Goal: Contribute content: Contribute content

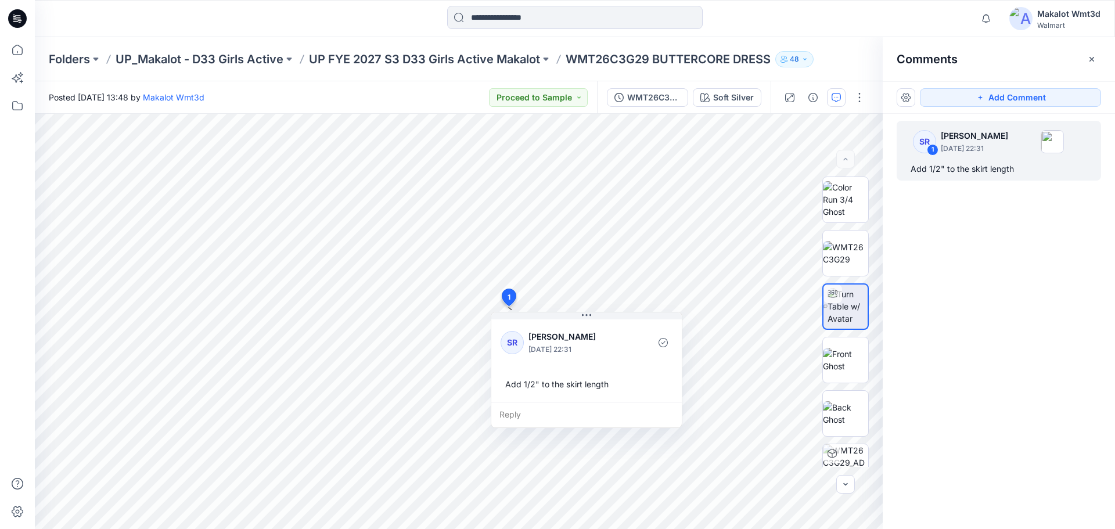
click at [1089, 56] on icon "button" at bounding box center [1091, 59] width 9 height 9
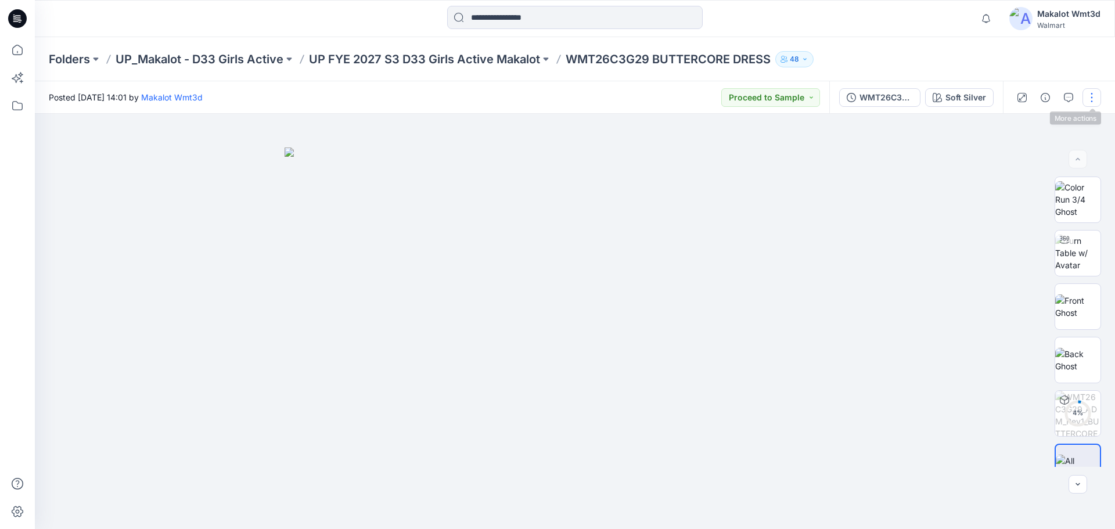
click at [1089, 102] on button "button" at bounding box center [1091, 97] width 19 height 19
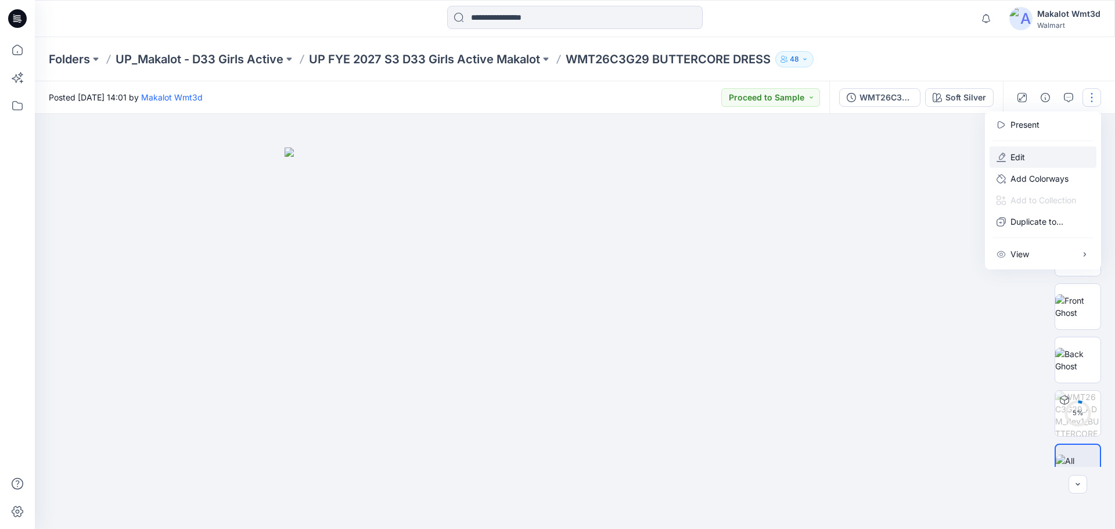
click at [1032, 159] on button "Edit" at bounding box center [1042, 156] width 107 height 21
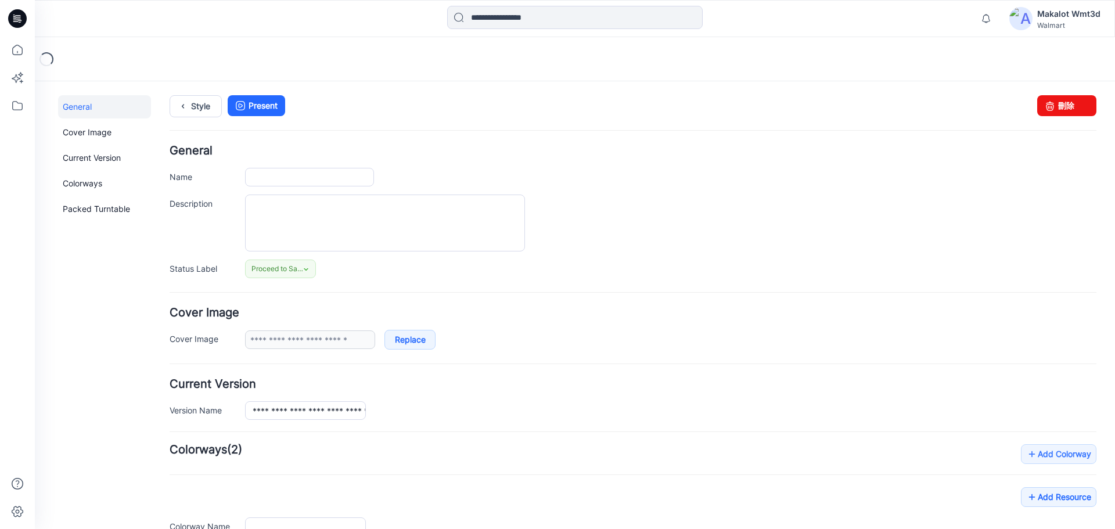
type input "**********"
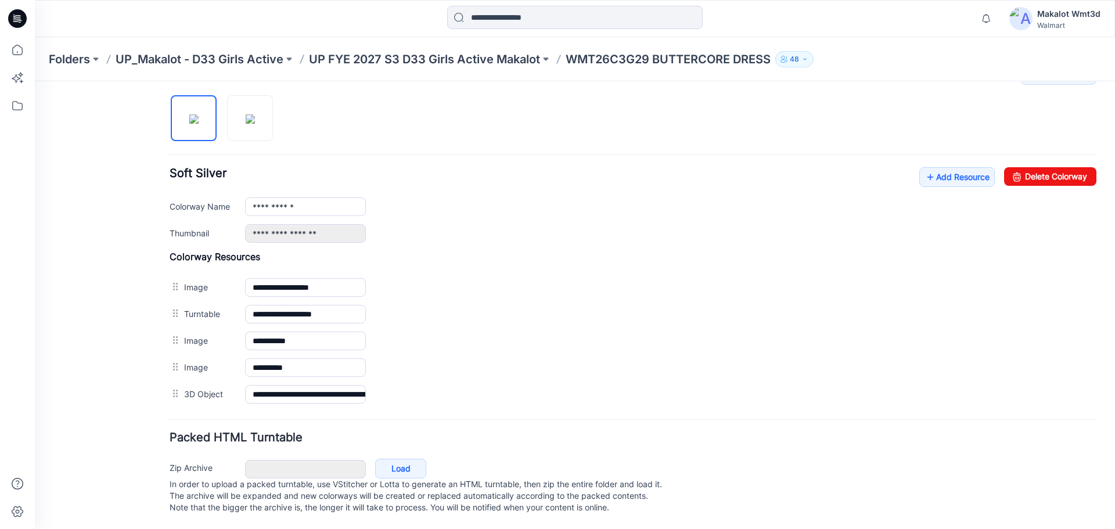
scroll to position [314, 0]
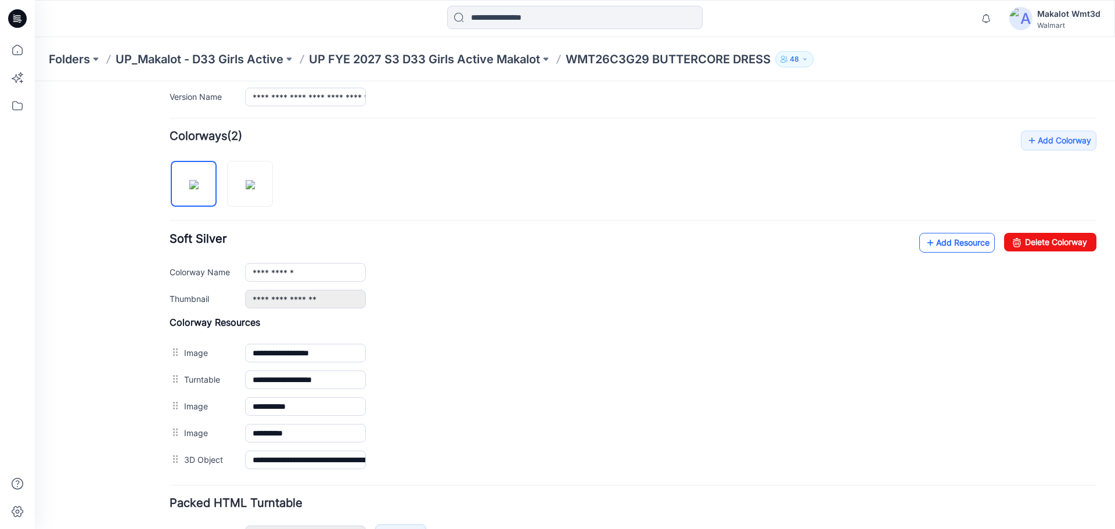
click at [935, 240] on link "Add Resource" at bounding box center [956, 243] width 75 height 20
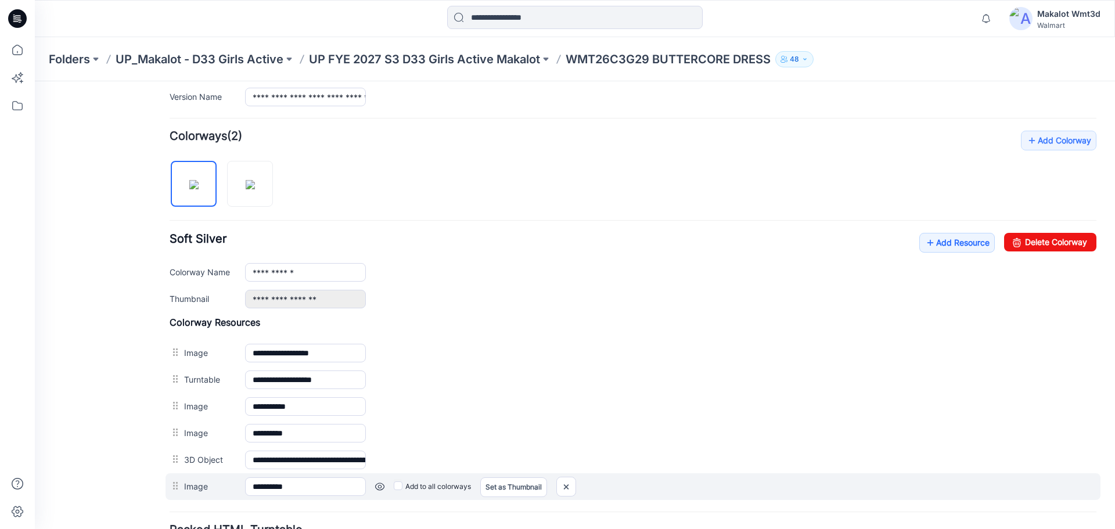
click at [412, 492] on label "Add to all colorways" at bounding box center [432, 486] width 77 height 19
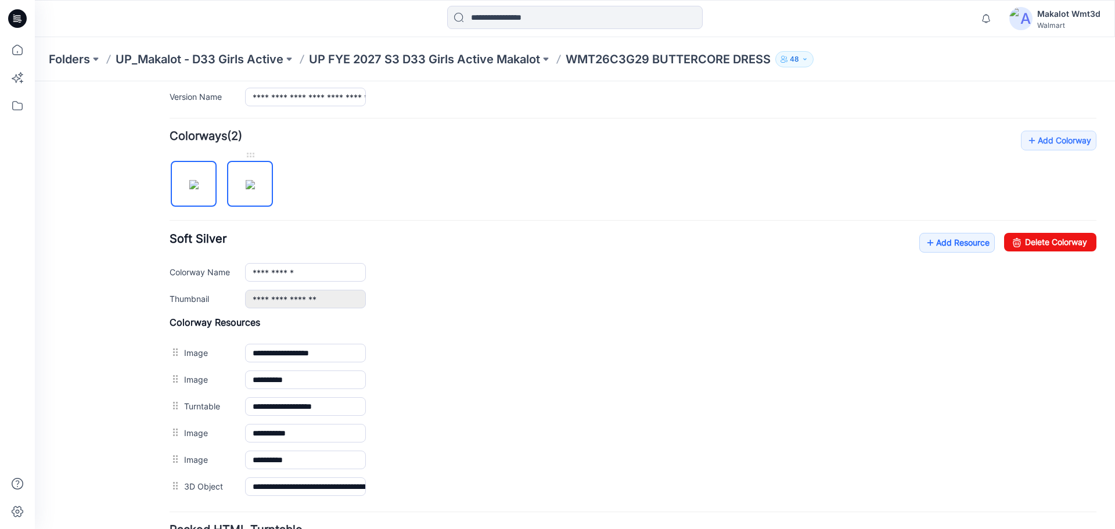
click at [246, 189] on img at bounding box center [250, 184] width 9 height 9
click at [199, 189] on img at bounding box center [193, 184] width 9 height 9
click at [246, 180] on img at bounding box center [250, 184] width 9 height 9
click at [189, 180] on img at bounding box center [193, 184] width 9 height 9
type input "**********"
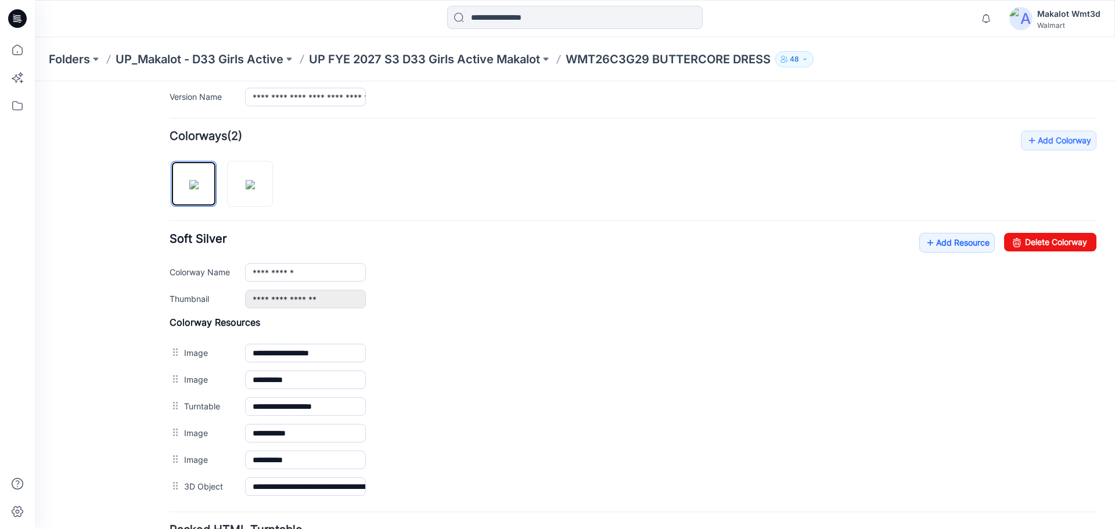
scroll to position [0, 0]
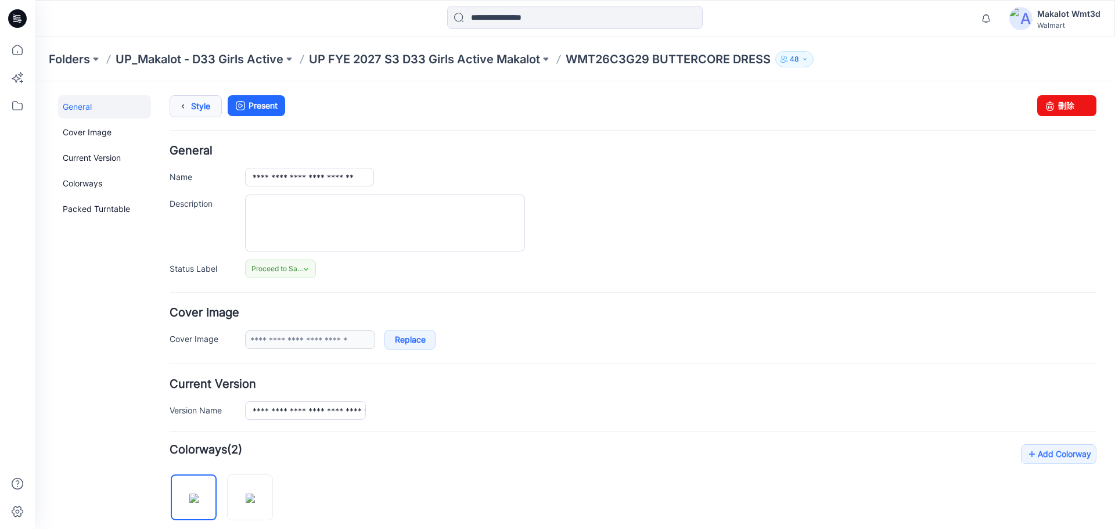
click at [208, 106] on link "Style" at bounding box center [196, 106] width 52 height 22
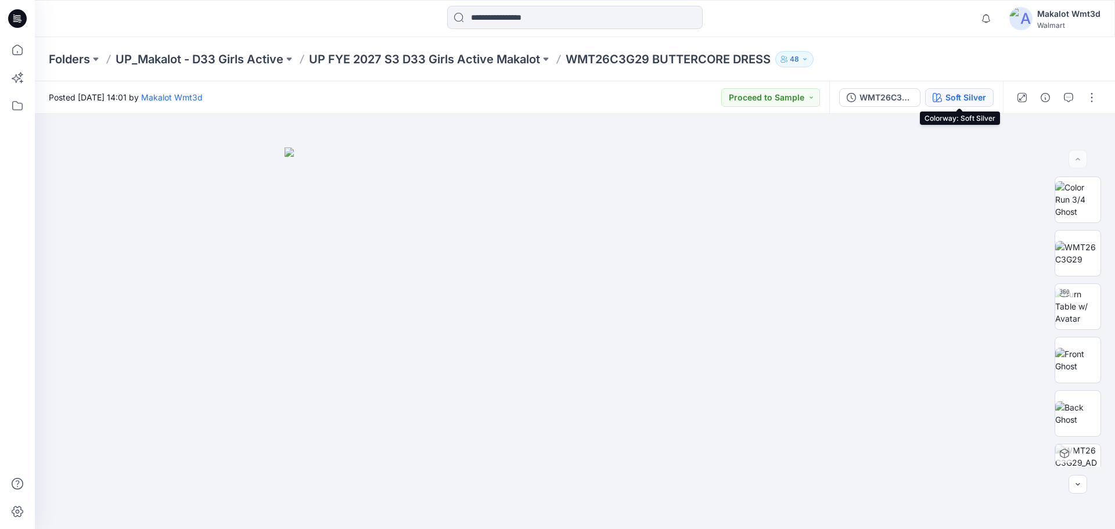
click at [944, 93] on button "Soft Silver" at bounding box center [959, 97] width 69 height 19
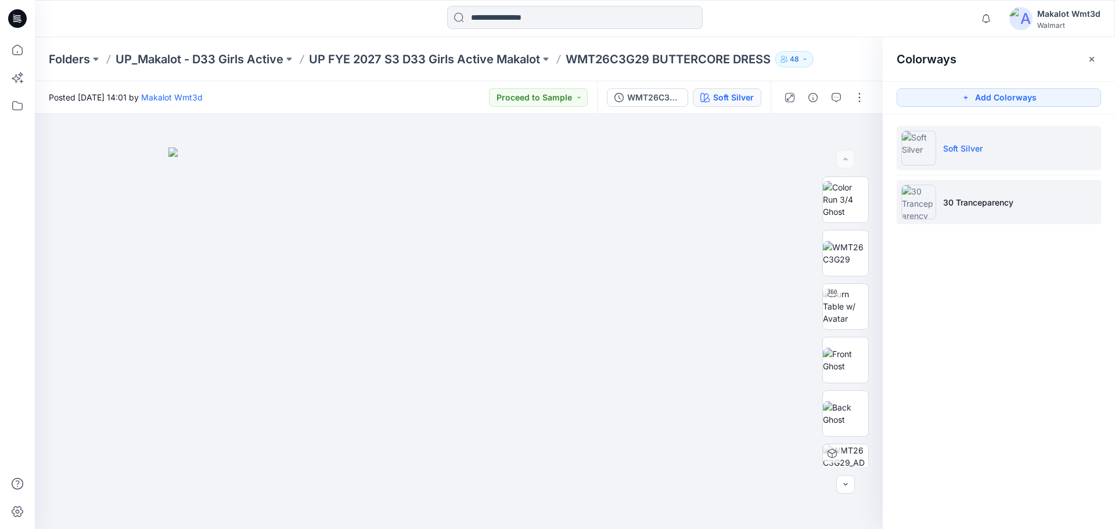
click at [979, 203] on p "30 Tranceparency" at bounding box center [978, 202] width 70 height 12
click at [989, 149] on li "Soft Silver" at bounding box center [998, 148] width 204 height 44
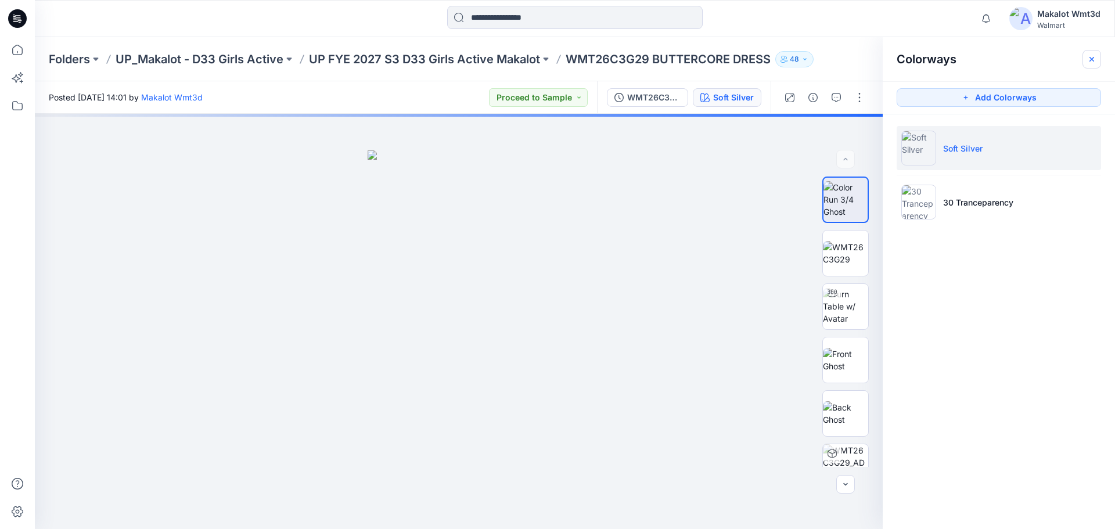
click at [1090, 63] on icon "button" at bounding box center [1091, 59] width 9 height 9
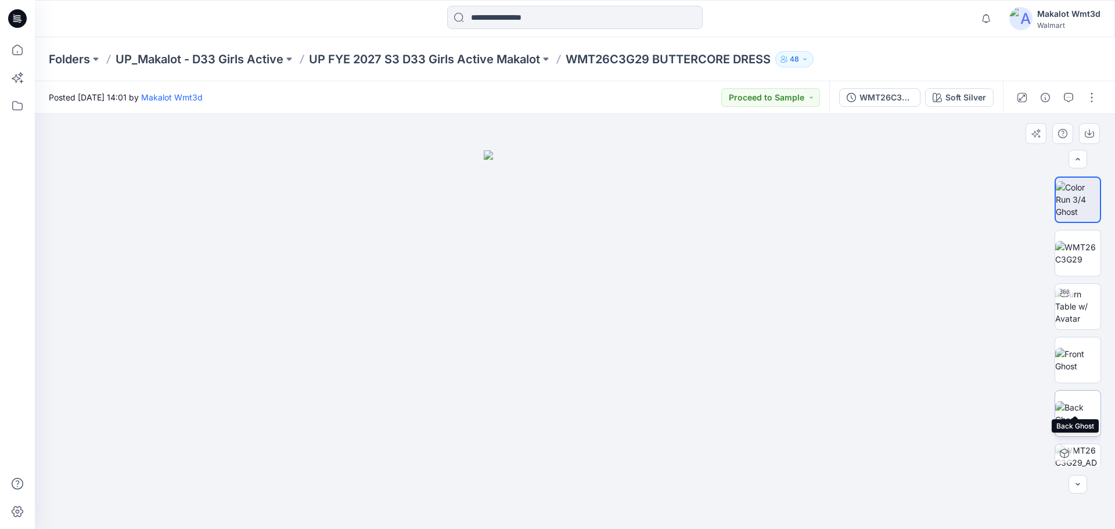
scroll to position [77, 0]
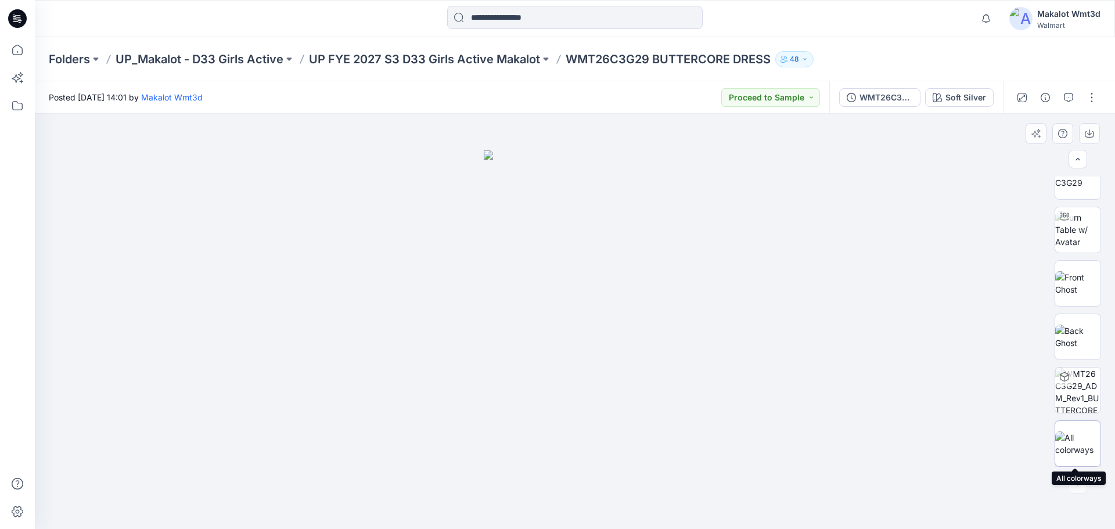
click at [1082, 441] on img at bounding box center [1077, 443] width 45 height 24
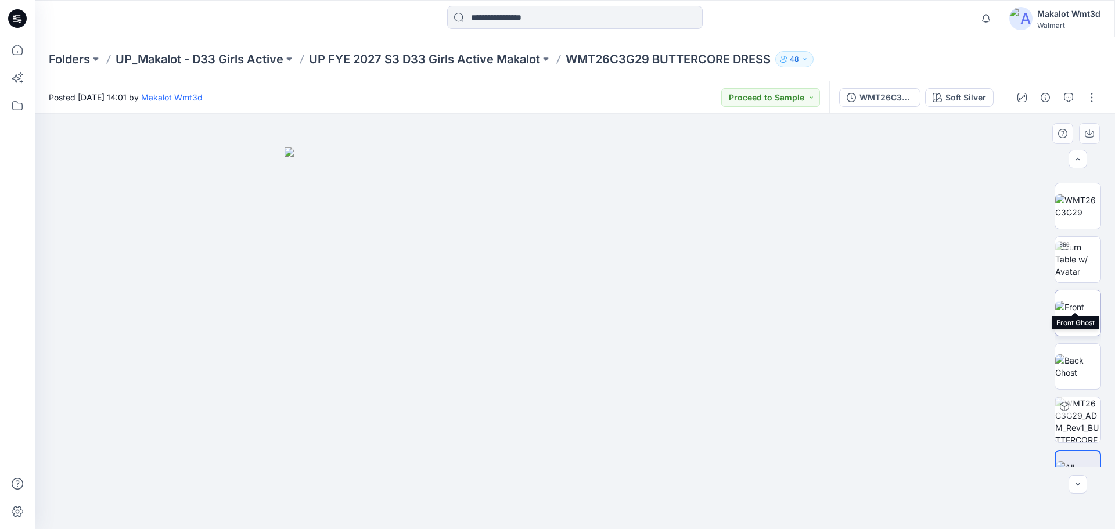
scroll to position [0, 0]
click at [787, 22] on div at bounding box center [575, 19] width 540 height 26
